Goal: Check status: Check status

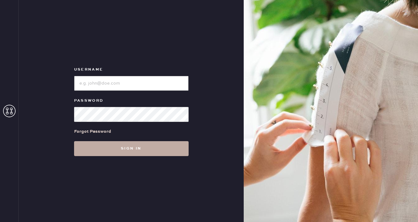
type input "[EMAIL_ADDRESS][DOMAIN_NAME]"
click at [113, 143] on button "Sign in" at bounding box center [131, 148] width 114 height 15
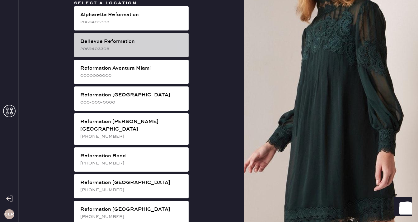
click at [128, 46] on div "2069403308" at bounding box center [131, 48] width 103 height 7
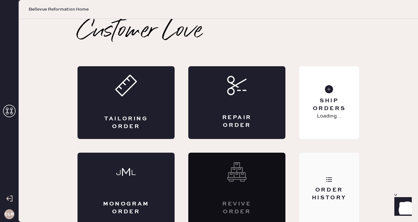
click at [326, 179] on icon at bounding box center [329, 179] width 6 height 6
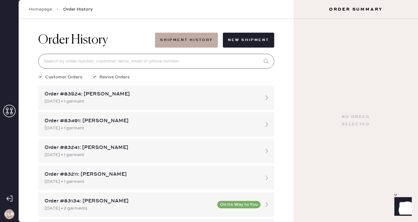
click at [122, 62] on input at bounding box center [156, 61] width 236 height 15
paste input "[EMAIL_ADDRESS][DOMAIN_NAME]"
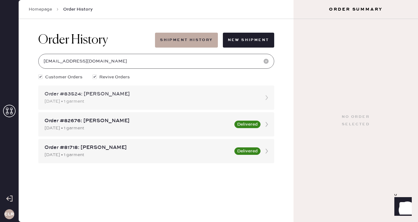
type input "[EMAIL_ADDRESS][DOMAIN_NAME]"
click at [97, 97] on div "Order #83524: [PERSON_NAME]" at bounding box center [150, 93] width 212 height 7
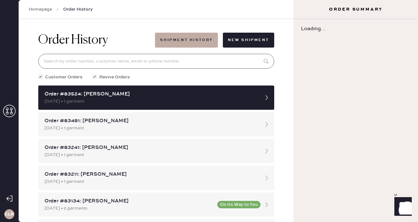
click at [110, 58] on input at bounding box center [156, 61] width 236 height 15
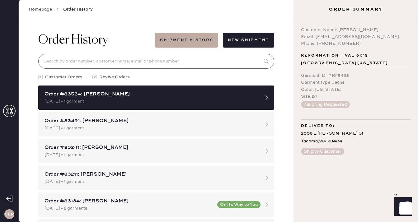
paste input "[EMAIL_ADDRESS][DOMAIN_NAME]"
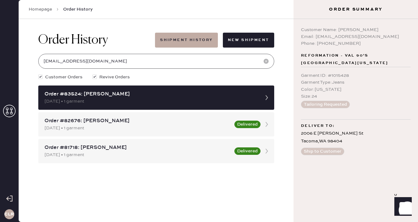
type input "[EMAIL_ADDRESS][DOMAIN_NAME]"
click at [6, 113] on icon at bounding box center [9, 111] width 12 height 12
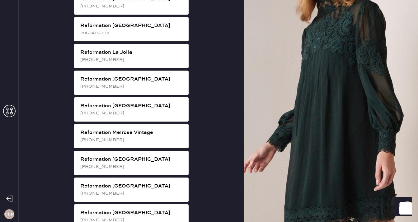
scroll to position [604, 0]
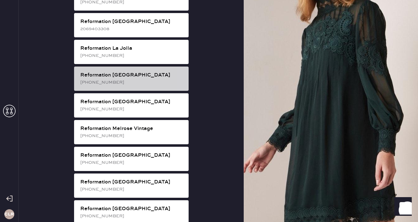
click at [146, 72] on div "Reformation [GEOGRAPHIC_DATA]" at bounding box center [131, 75] width 103 height 7
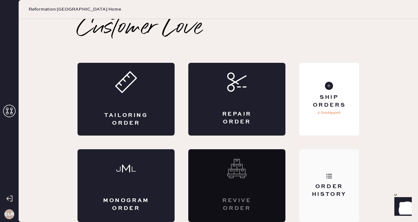
click at [331, 172] on div "Order History" at bounding box center [329, 185] width 60 height 73
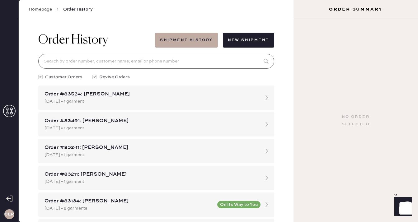
click at [155, 63] on input at bounding box center [156, 61] width 236 height 15
paste input "[PERSON_NAME][EMAIL_ADDRESS][DOMAIN_NAME]"
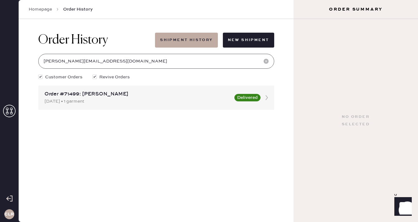
type input "[PERSON_NAME][EMAIL_ADDRESS][DOMAIN_NAME]"
click at [115, 95] on div "Order #71499: [PERSON_NAME]" at bounding box center [137, 93] width 186 height 7
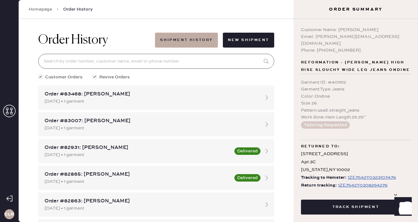
click at [100, 61] on input at bounding box center [156, 61] width 236 height 15
paste input "[PERSON_NAME]"
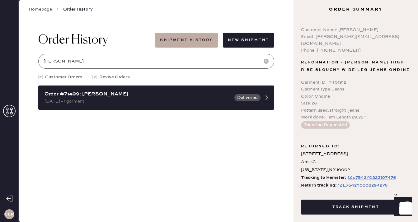
type input "[PERSON_NAME]"
